Goal: Task Accomplishment & Management: Complete application form

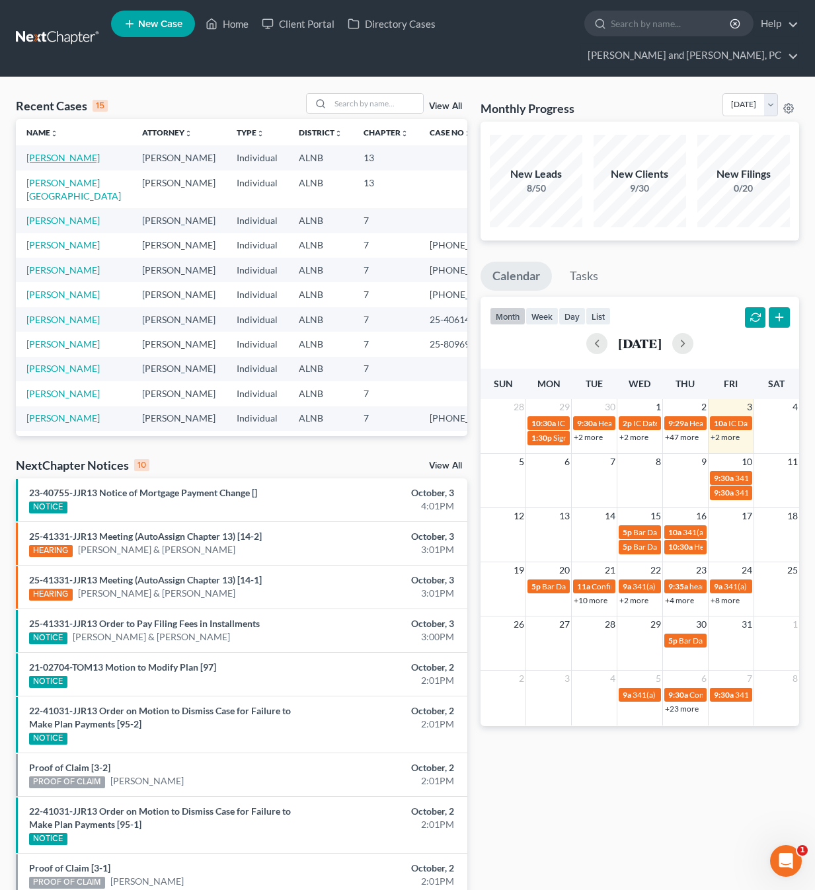
click at [59, 152] on link "[PERSON_NAME]" at bounding box center [62, 157] width 73 height 11
select select "10"
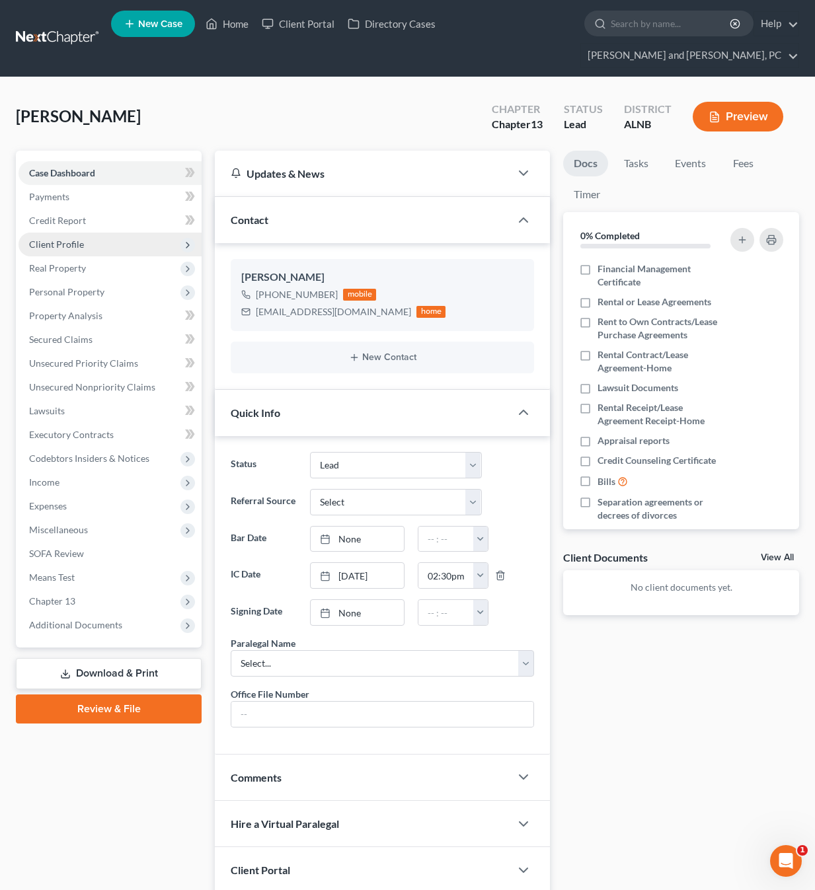
click at [65, 239] on span "Client Profile" at bounding box center [56, 244] width 55 height 11
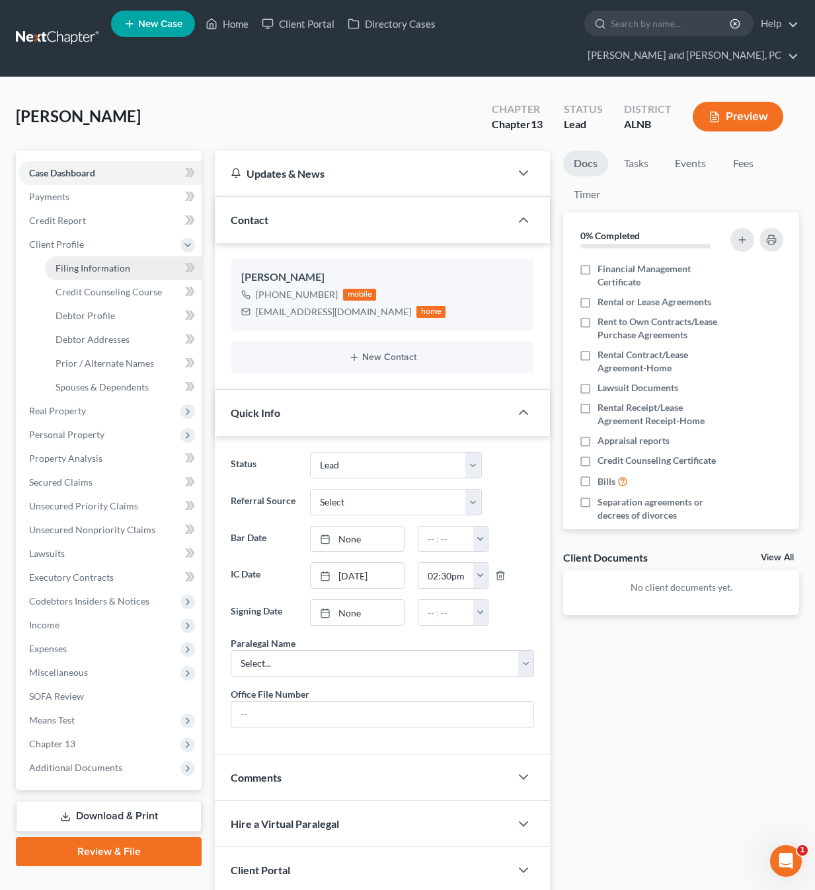
click at [90, 262] on span "Filing Information" at bounding box center [93, 267] width 75 height 11
select select "1"
select select "0"
select select "3"
select select "1"
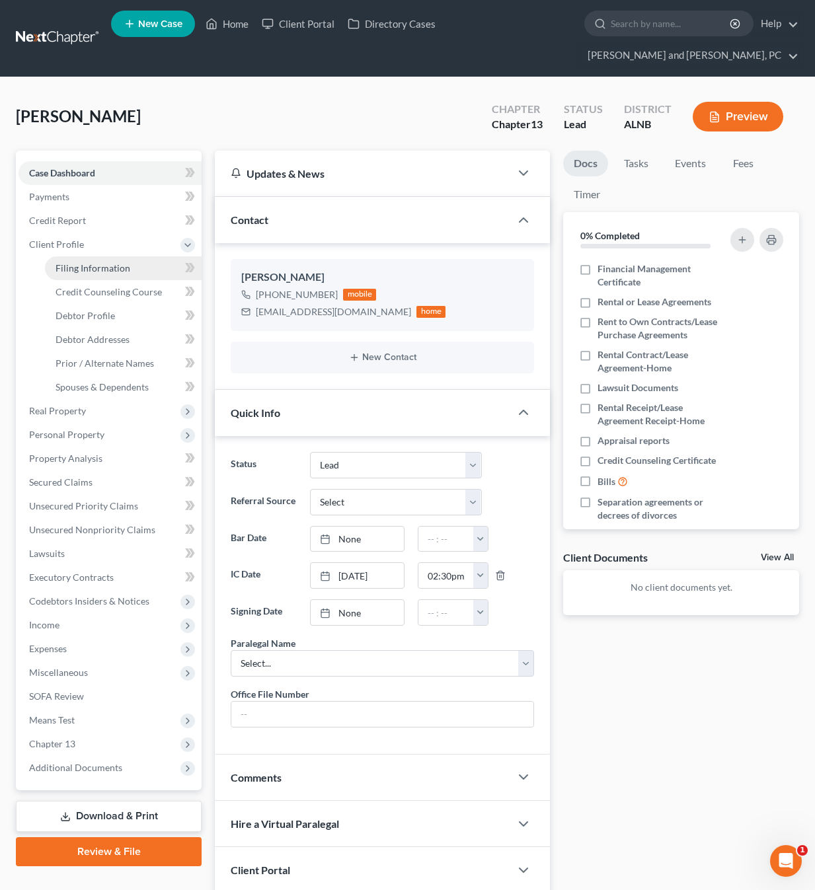
select select "1"
select select "0"
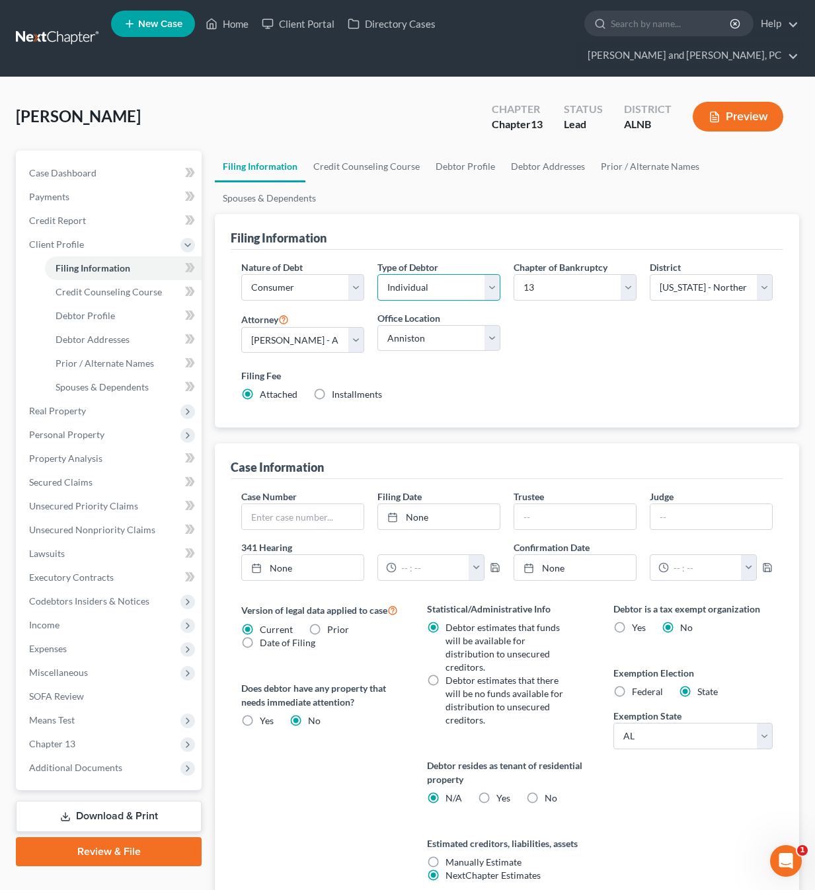
click at [444, 274] on select "Select Individual Joint" at bounding box center [438, 287] width 123 height 26
select select "1"
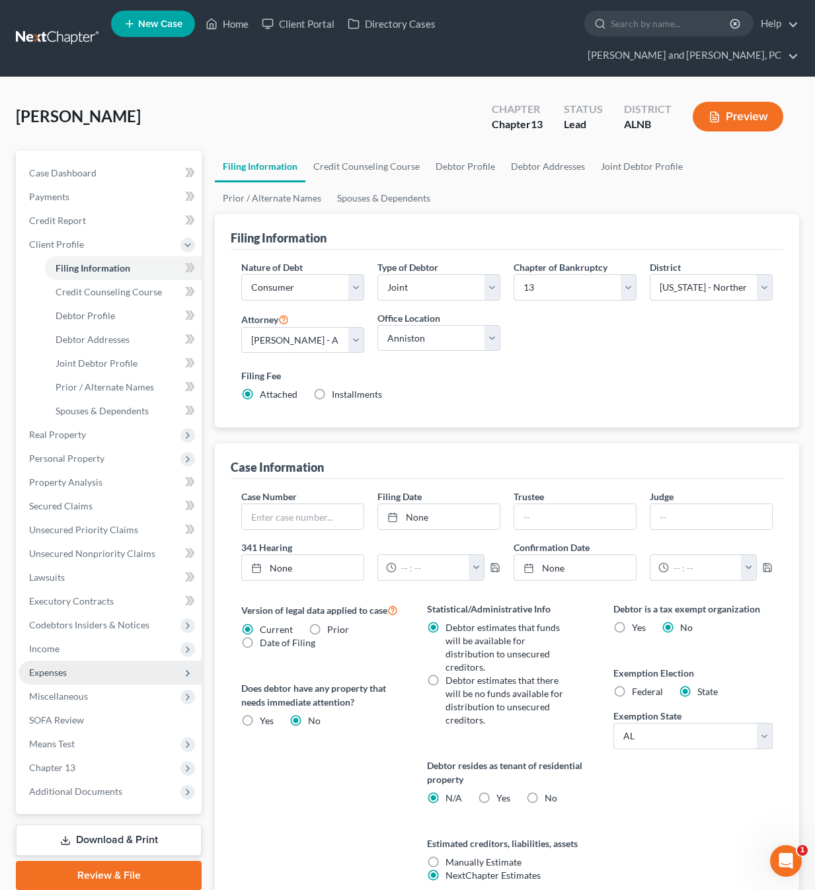
click at [61, 661] on span "Expenses" at bounding box center [110, 673] width 183 height 24
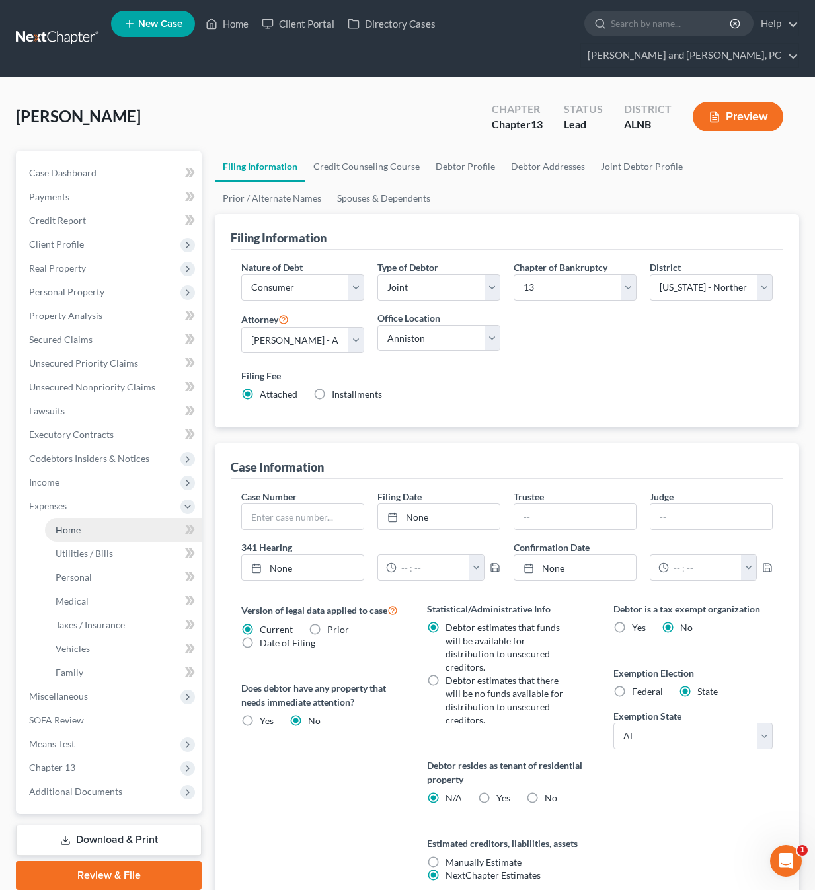
click at [83, 518] on link "Home" at bounding box center [123, 530] width 157 height 24
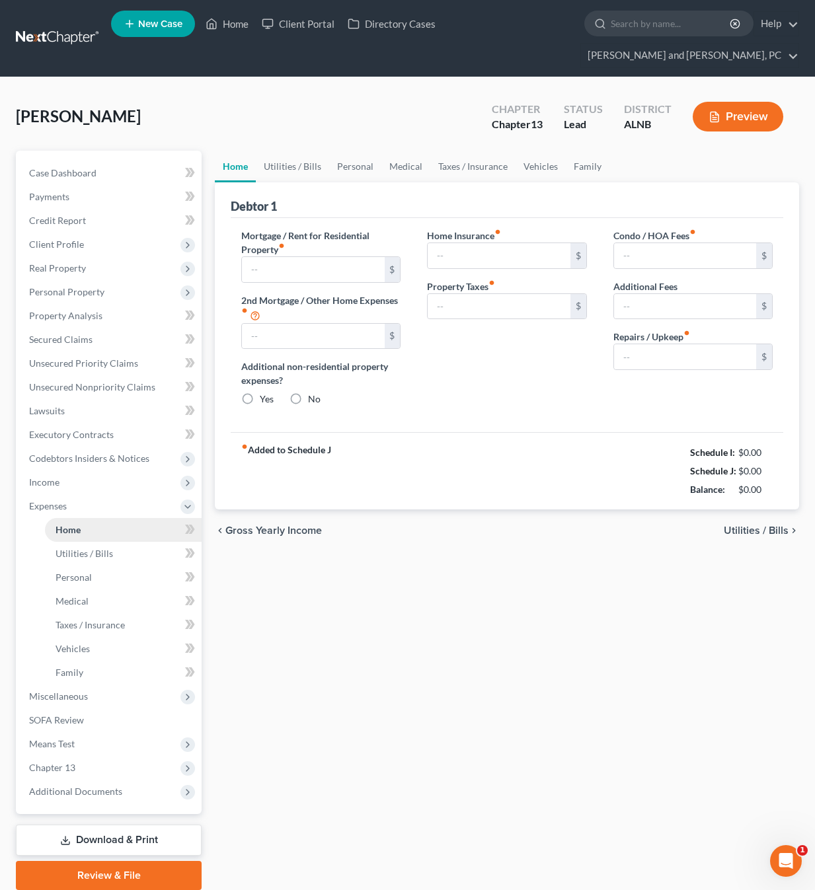
type input "0.00"
radio input "true"
type input "0.00"
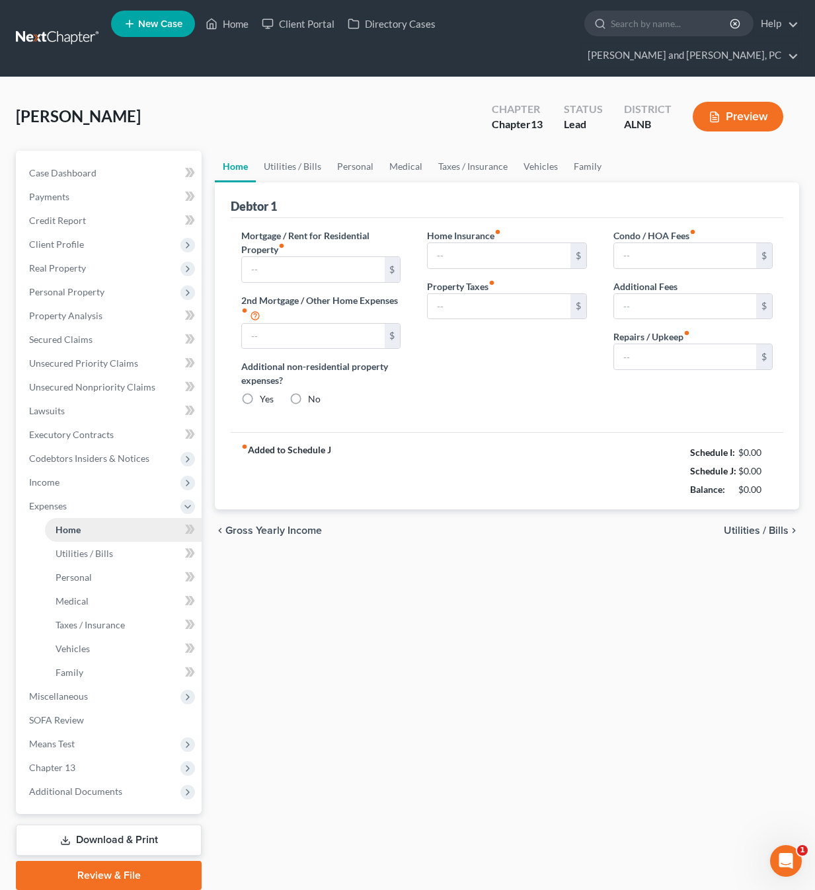
type input "0.00"
